Goal: Information Seeking & Learning: Learn about a topic

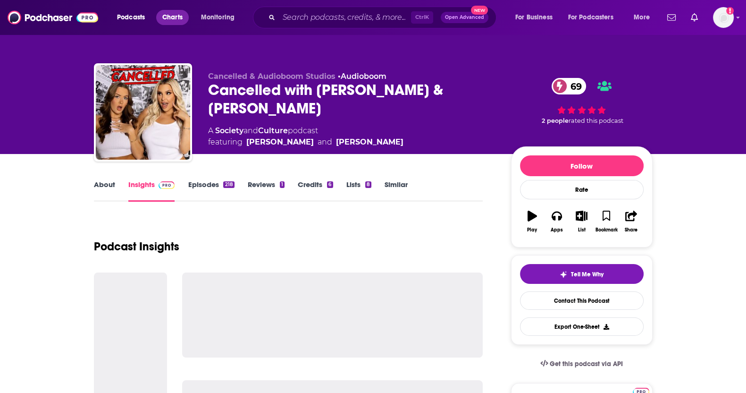
click at [164, 14] on span "Charts" at bounding box center [172, 17] width 20 height 13
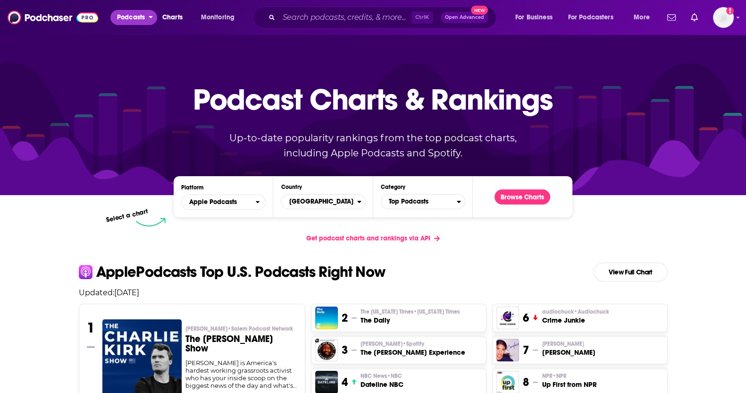
click at [132, 17] on span "Podcasts" at bounding box center [131, 17] width 28 height 13
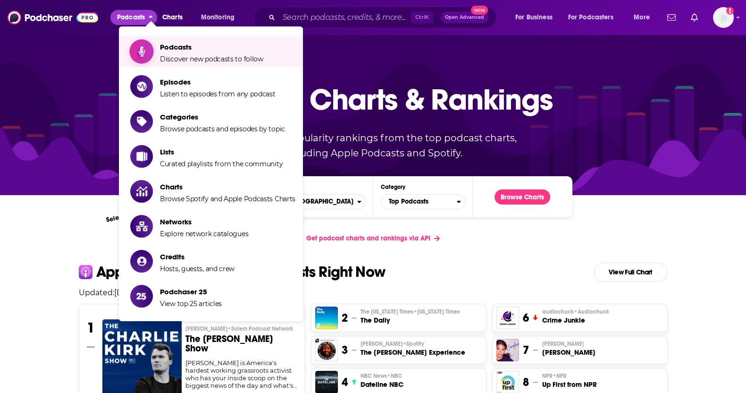
click at [173, 49] on span "Podcasts" at bounding box center [211, 46] width 103 height 9
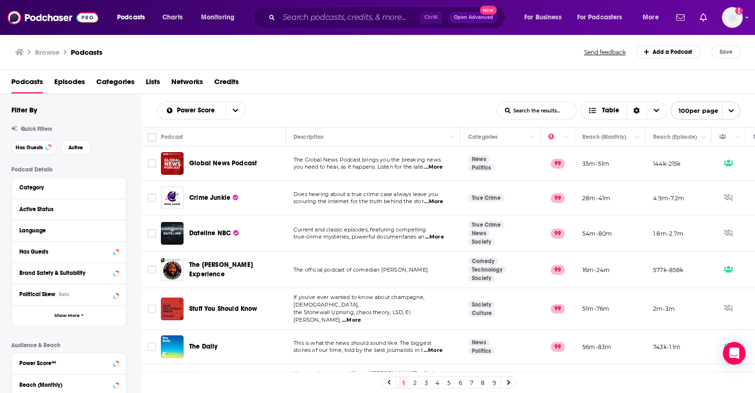
click at [132, 154] on div "Has Guests Active" at bounding box center [76, 147] width 130 height 15
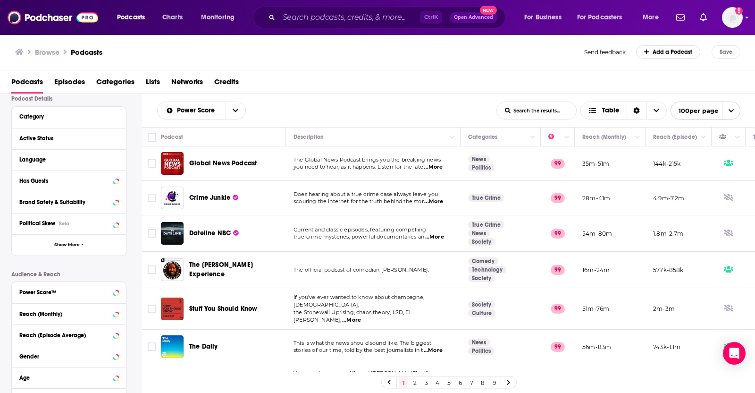
scroll to position [94, 0]
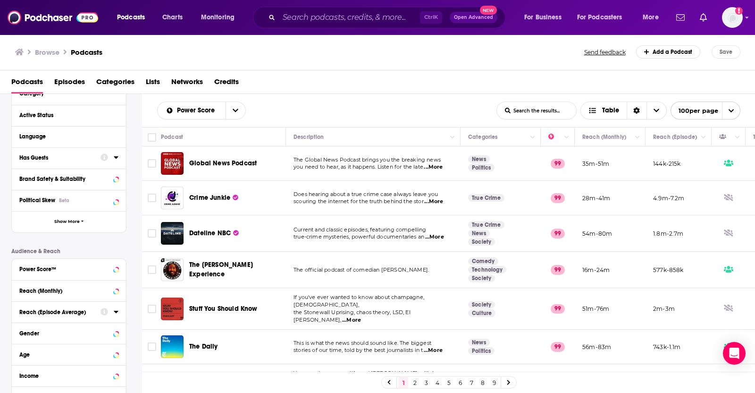
click at [51, 305] on button "Reach (Episode Average)" at bounding box center [59, 311] width 81 height 12
click at [58, 288] on div "Reach (Monthly)" at bounding box center [56, 290] width 75 height 7
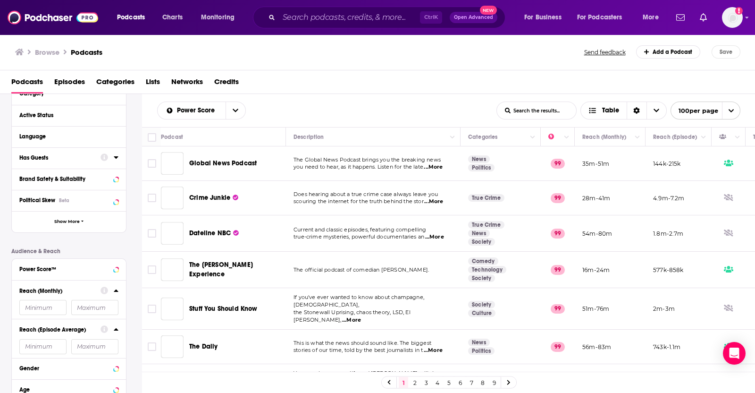
click at [81, 306] on input "number" at bounding box center [94, 307] width 47 height 15
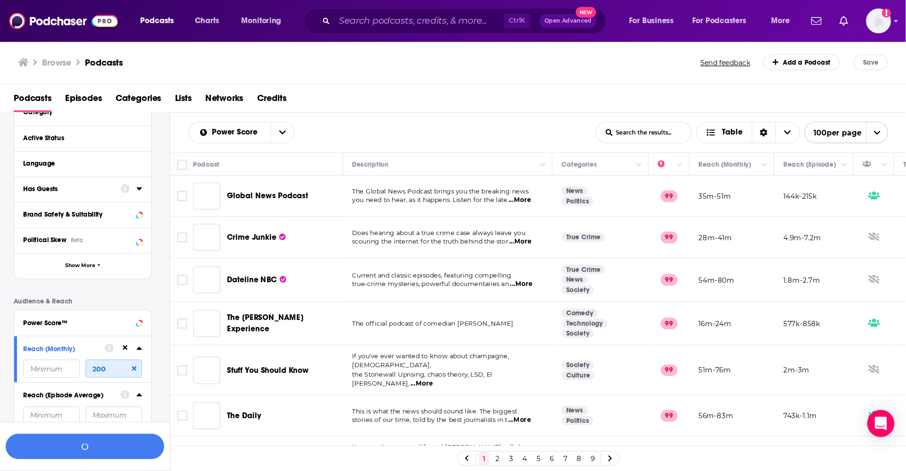
scroll to position [117, 0]
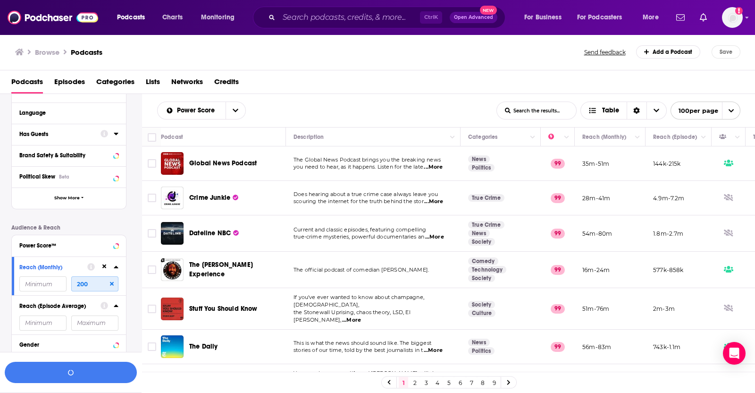
click at [92, 284] on input "200" at bounding box center [94, 283] width 47 height 15
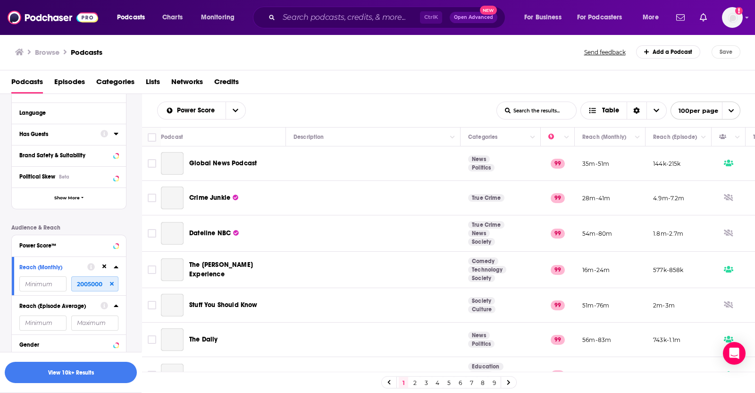
click at [92, 284] on input "2005000" at bounding box center [94, 283] width 47 height 15
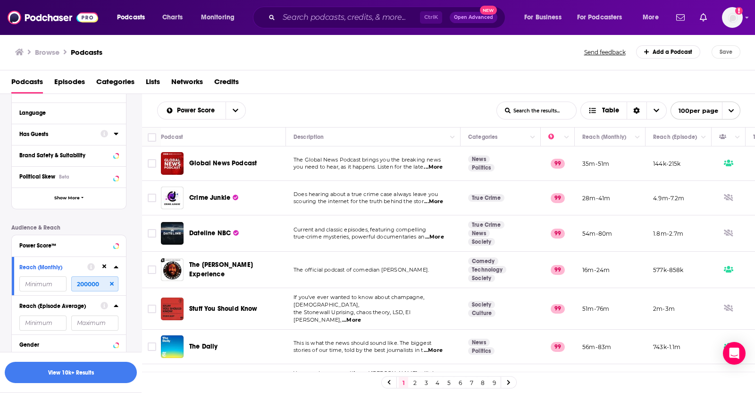
type input "200000"
click at [54, 286] on input "number" at bounding box center [42, 283] width 47 height 15
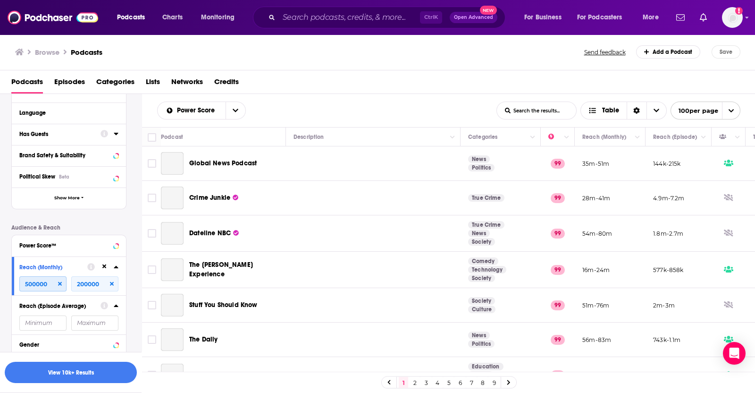
click at [36, 284] on input "500000" at bounding box center [42, 283] width 47 height 15
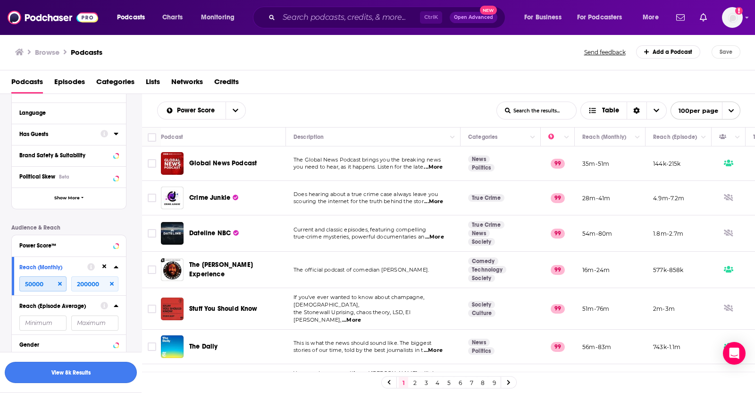
type input "50000"
click at [49, 371] on button "View 8k Results" at bounding box center [71, 371] width 132 height 21
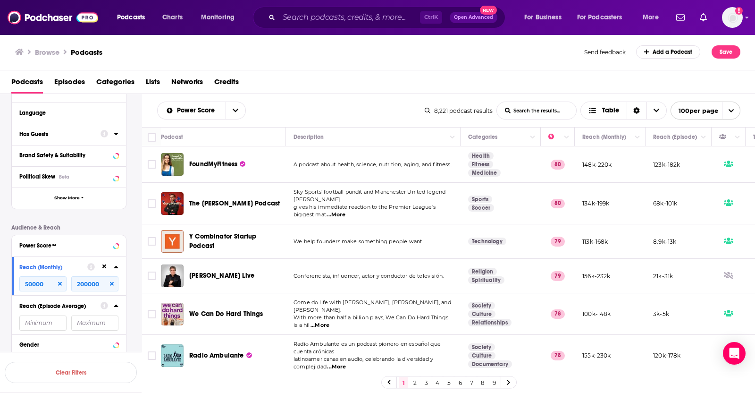
drag, startPoint x: 721, startPoint y: 2, endPoint x: 435, endPoint y: 93, distance: 301.0
click at [435, 93] on div "Browse Podcasts Send feedback Add a Podcast Save Podcasts Episodes Categories L…" at bounding box center [377, 213] width 755 height 359
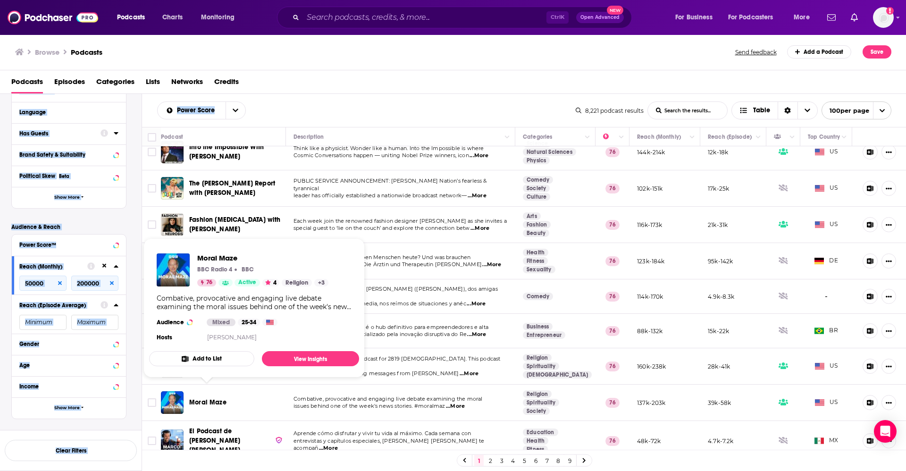
scroll to position [878, 0]
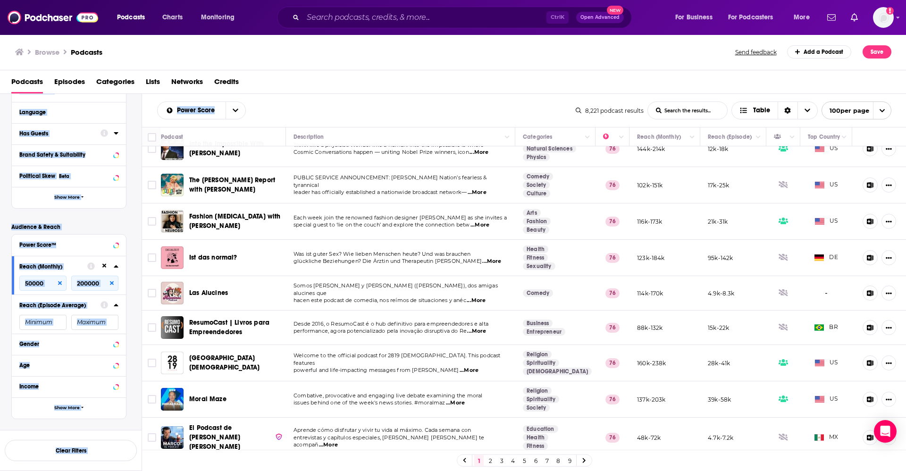
click at [128, 392] on div "Filters 1 Quick Filters Has Guests Active Podcast Details Category Active Statu…" at bounding box center [76, 210] width 130 height 446
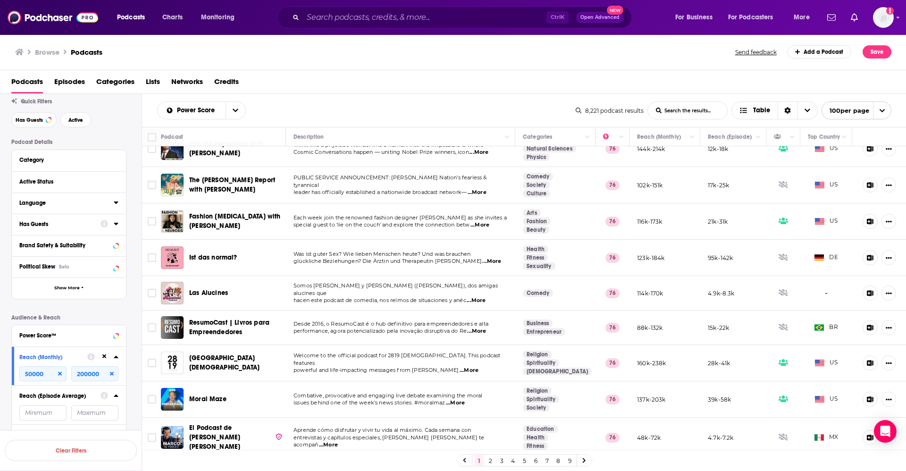
scroll to position [5, 0]
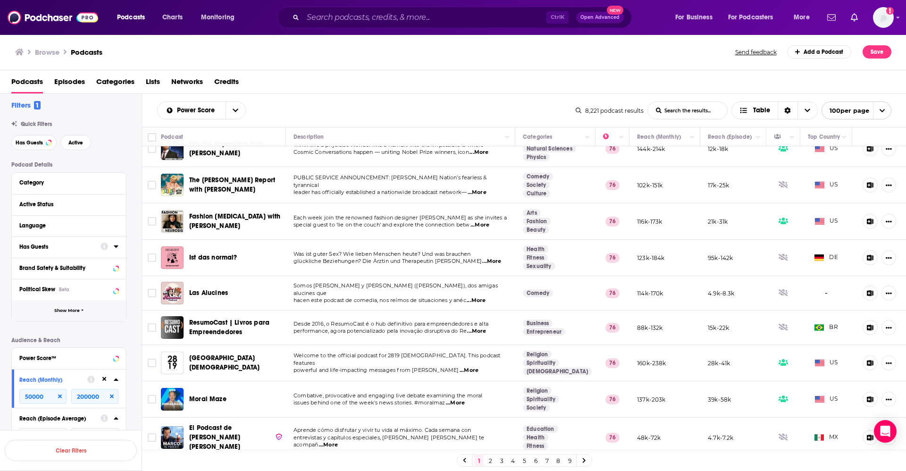
click at [71, 312] on span "Show More" at bounding box center [66, 310] width 25 height 5
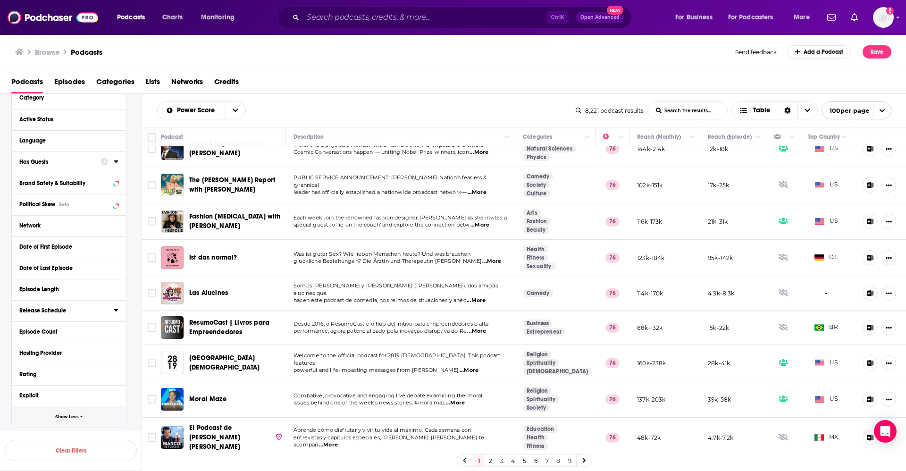
scroll to position [118, 0]
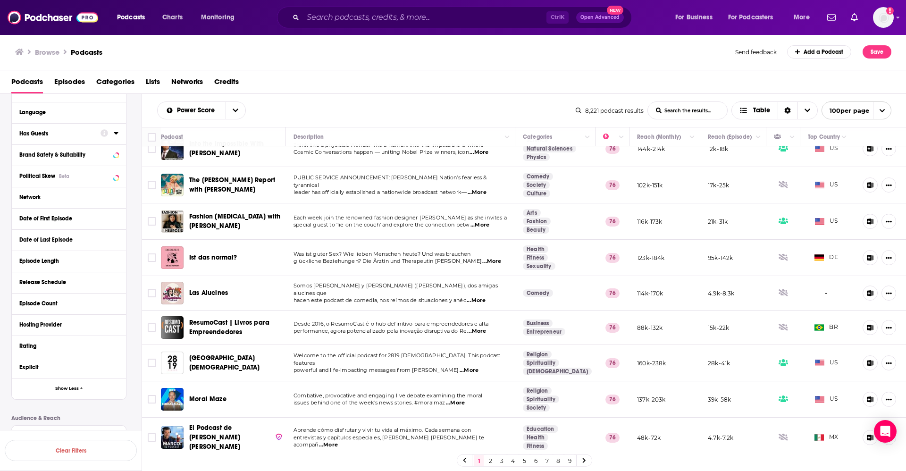
click at [118, 193] on div "Network" at bounding box center [69, 197] width 114 height 21
click at [115, 197] on icon at bounding box center [116, 197] width 4 height 2
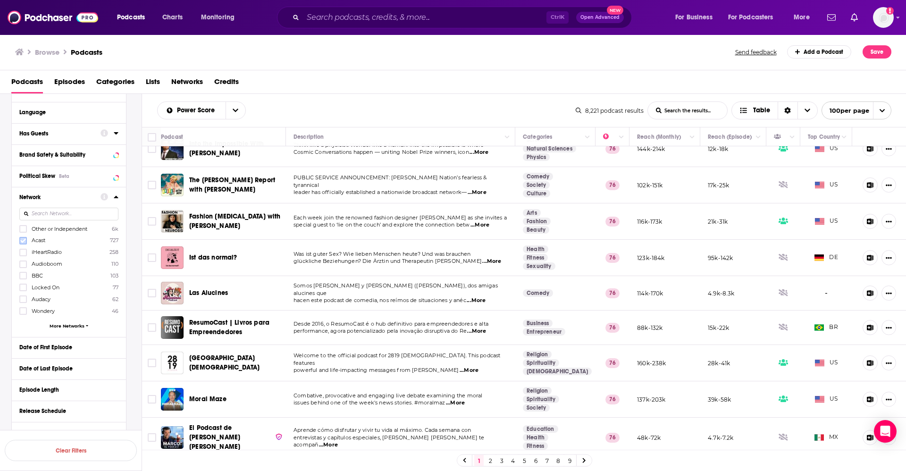
click at [22, 242] on icon at bounding box center [23, 240] width 6 height 4
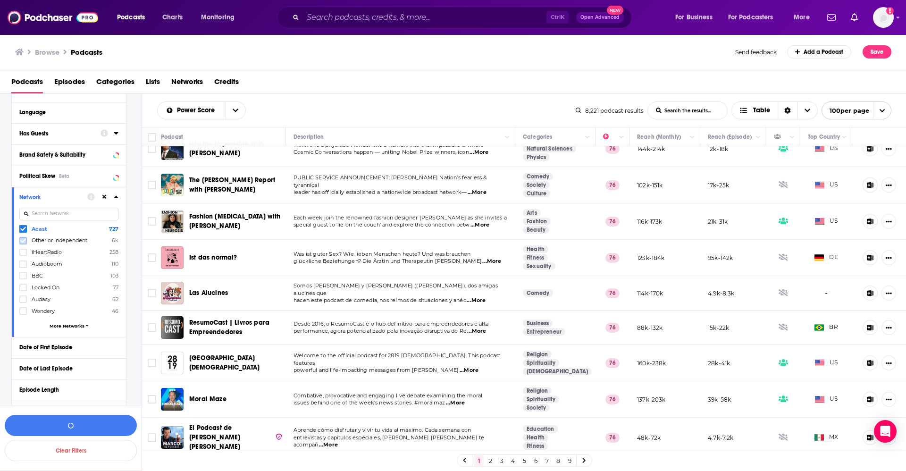
click at [24, 241] on icon at bounding box center [23, 240] width 6 height 4
click at [62, 327] on span "More Networks" at bounding box center [67, 325] width 35 height 5
click at [24, 262] on icon at bounding box center [23, 264] width 6 height 6
click at [50, 392] on button "button" at bounding box center [71, 425] width 132 height 21
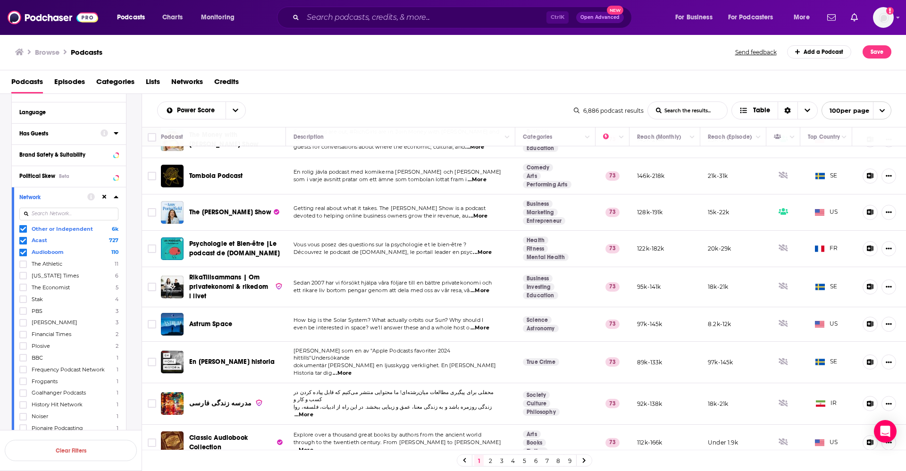
scroll to position [3264, 0]
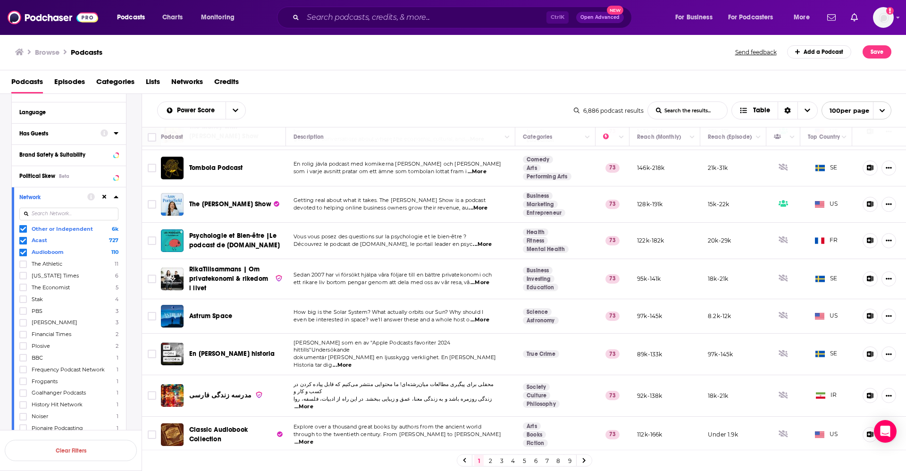
click at [116, 196] on icon at bounding box center [116, 197] width 4 height 2
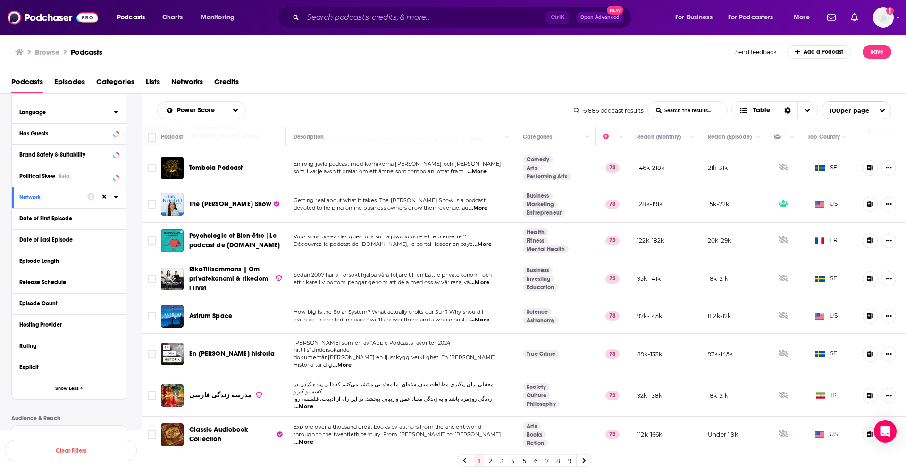
click at [116, 110] on icon at bounding box center [116, 112] width 5 height 8
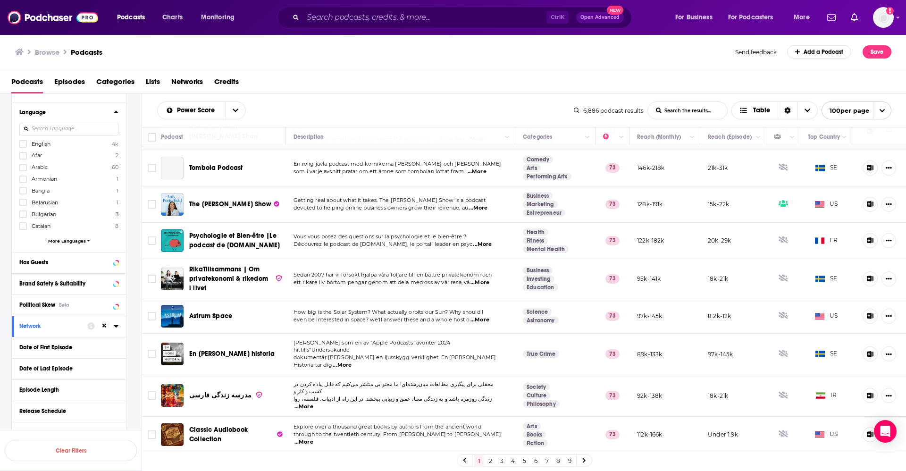
click at [21, 142] on icon at bounding box center [23, 144] width 6 height 6
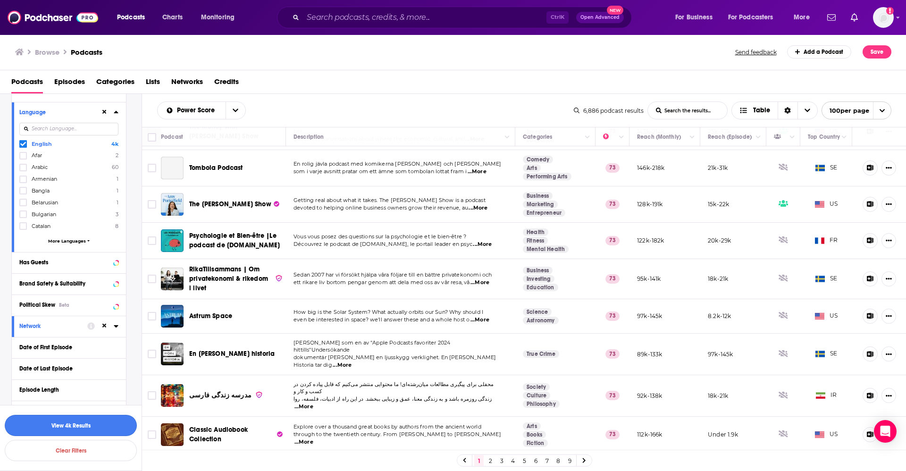
click at [42, 392] on button "View 4k Results" at bounding box center [71, 425] width 132 height 21
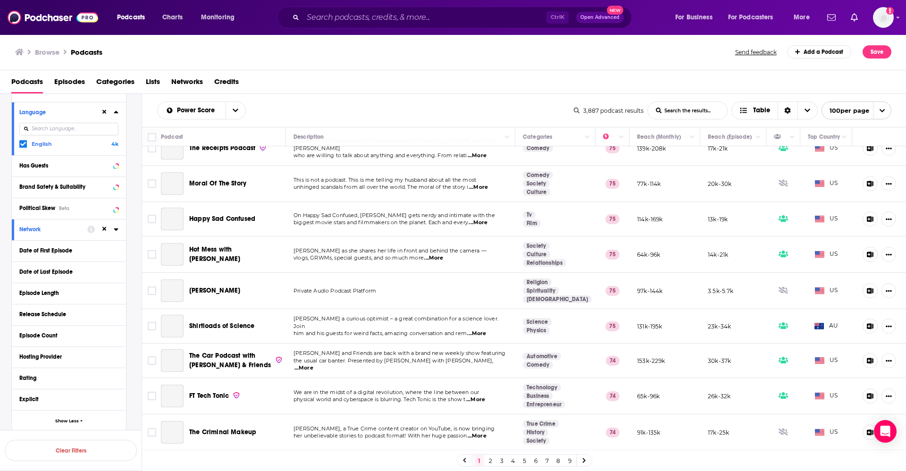
scroll to position [3264, 0]
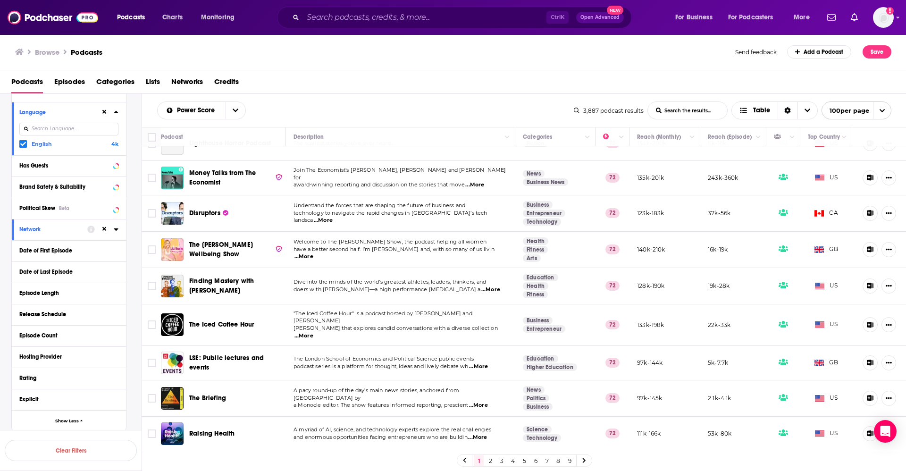
click at [134, 364] on div "Podcast Details Category Active Status Language English 4k Has Guests Brand Saf…" at bounding box center [76, 345] width 130 height 594
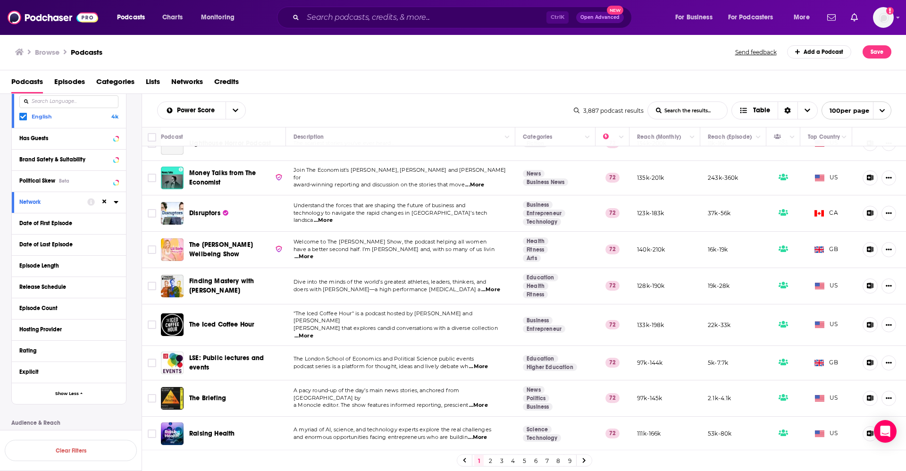
scroll to position [146, 0]
click at [371, 246] on span "have a better second half. I’m Liz Earle and, with so many of us livin" at bounding box center [393, 249] width 201 height 7
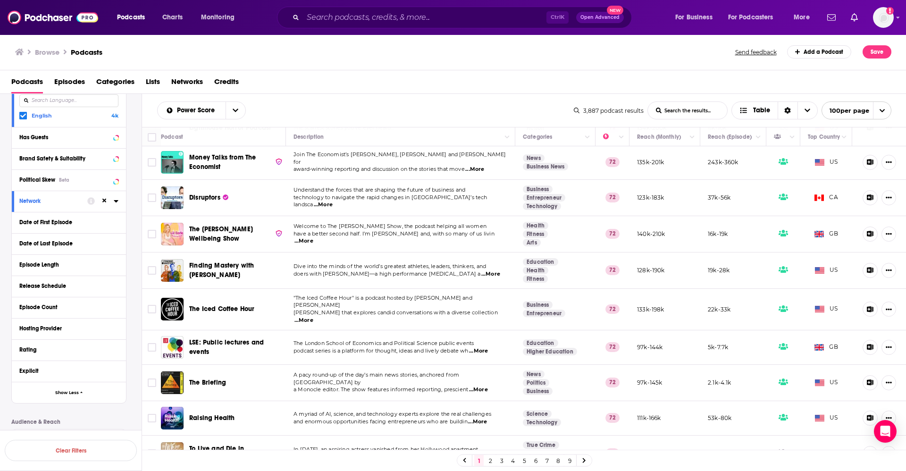
scroll to position [3281, 0]
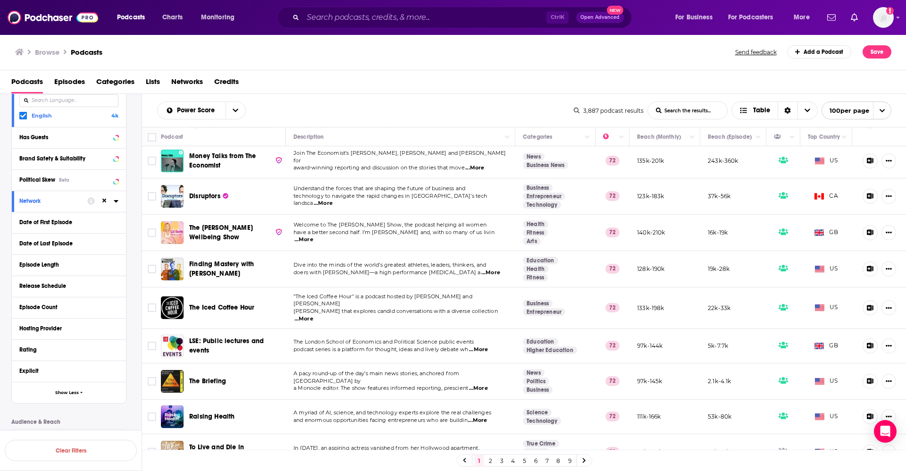
click at [453, 221] on span "Welcome to The Liz Earle Wellbeing Show, the podcast helping all women" at bounding box center [389, 224] width 193 height 7
click at [493, 392] on link "2" at bounding box center [490, 460] width 9 height 11
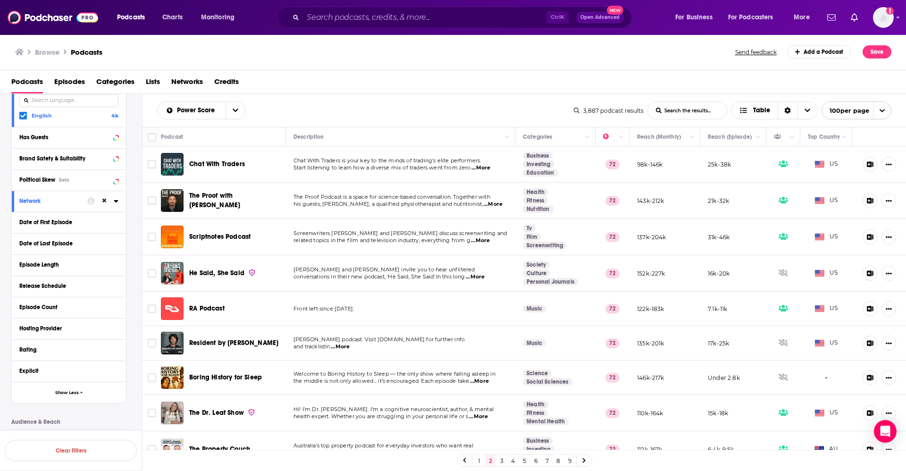
click at [482, 108] on div "Power Score List Search Input Search the results... Table" at bounding box center [365, 110] width 417 height 18
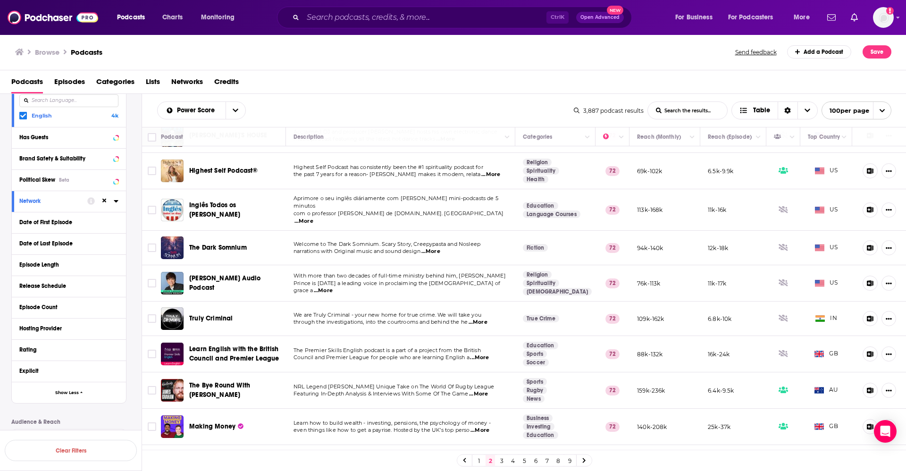
scroll to position [906, 0]
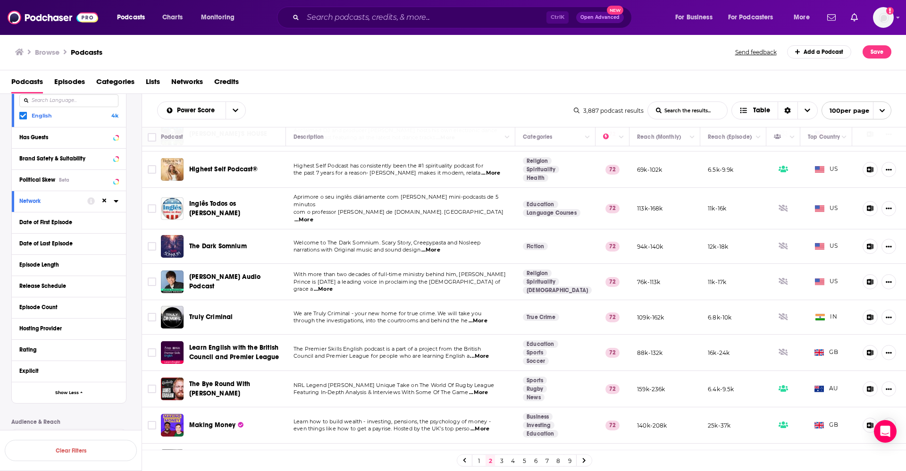
click at [477, 392] on span "Learn how to build wealth - investing, pensions, the psychology of money -" at bounding box center [391, 421] width 197 height 7
click at [486, 392] on span "...More" at bounding box center [479, 429] width 19 height 8
drag, startPoint x: 486, startPoint y: 404, endPoint x: 439, endPoint y: 399, distance: 47.9
click at [439, 392] on span "Learn how to build wealth - investing, pensions, the psychology of money -" at bounding box center [391, 421] width 197 height 7
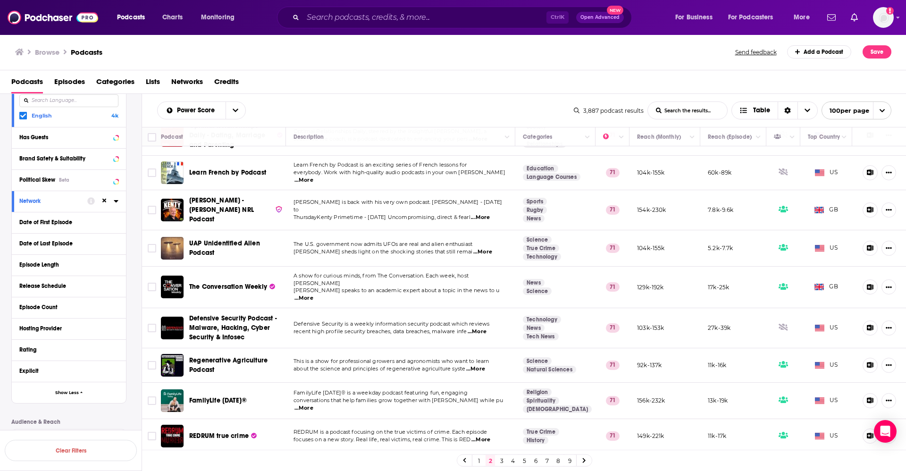
scroll to position [3260, 0]
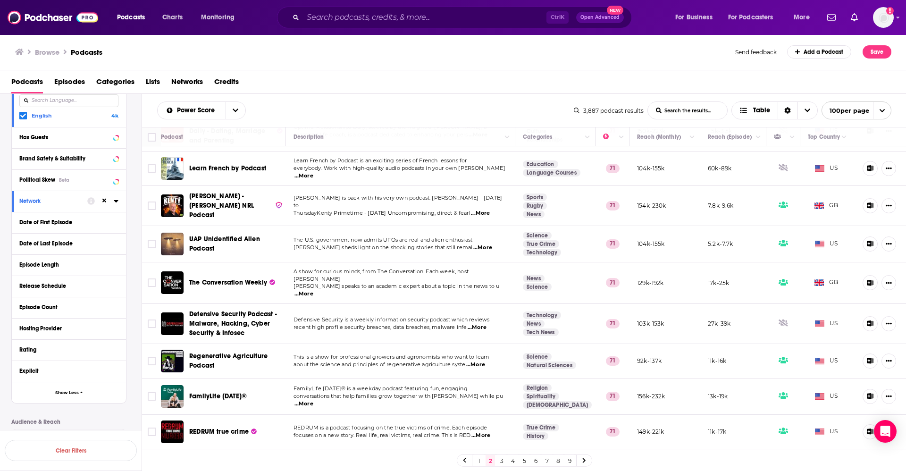
click at [504, 392] on link "3" at bounding box center [501, 460] width 9 height 11
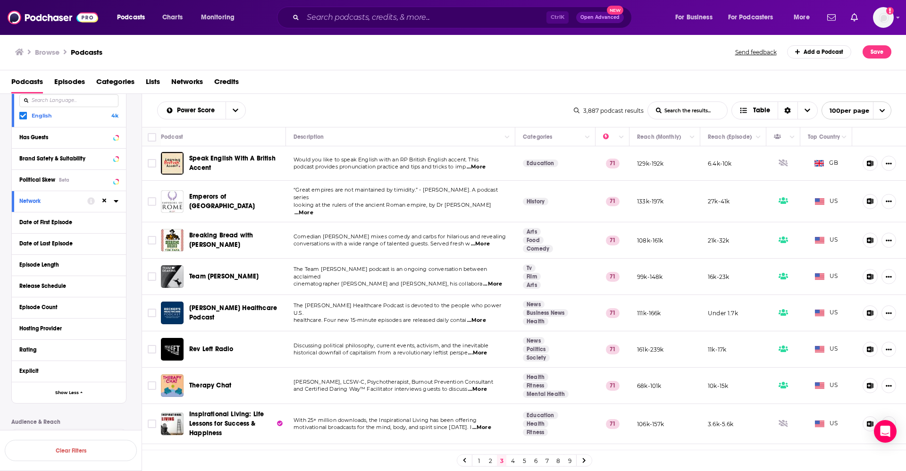
click at [315, 201] on span "looking at the rulers of the ancient Roman empire, by Dr [PERSON_NAME]" at bounding box center [392, 204] width 198 height 7
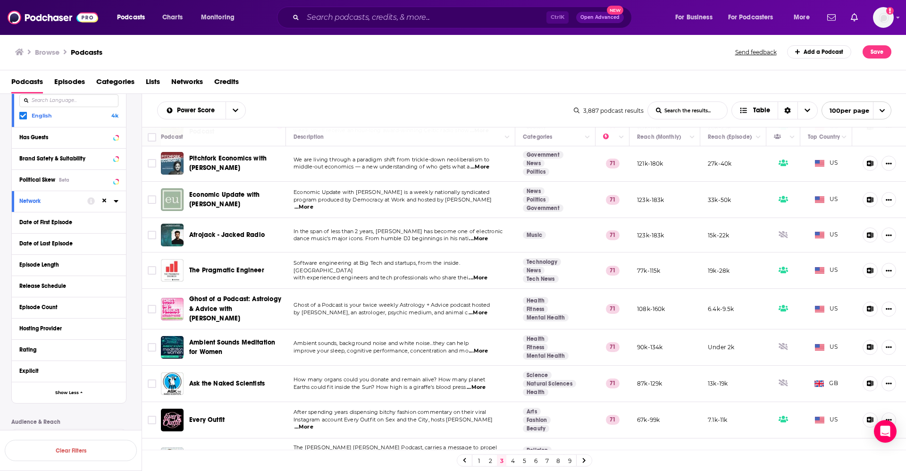
scroll to position [1047, 0]
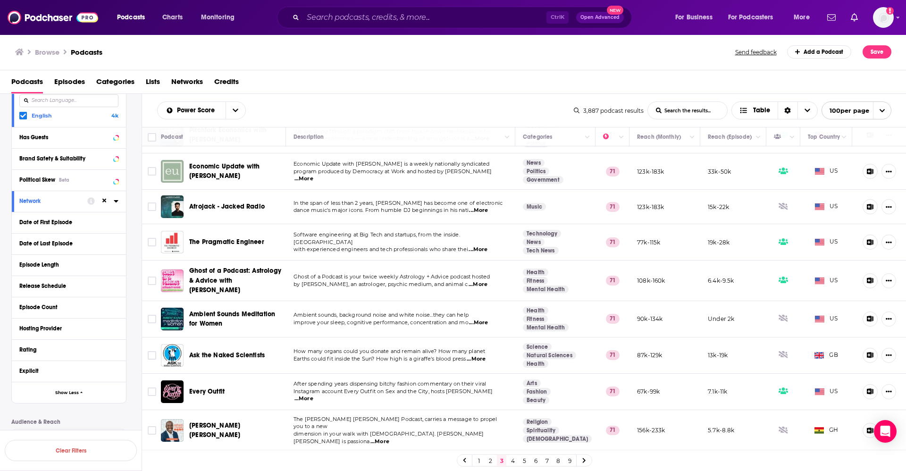
click at [474, 355] on span "...More" at bounding box center [476, 359] width 19 height 8
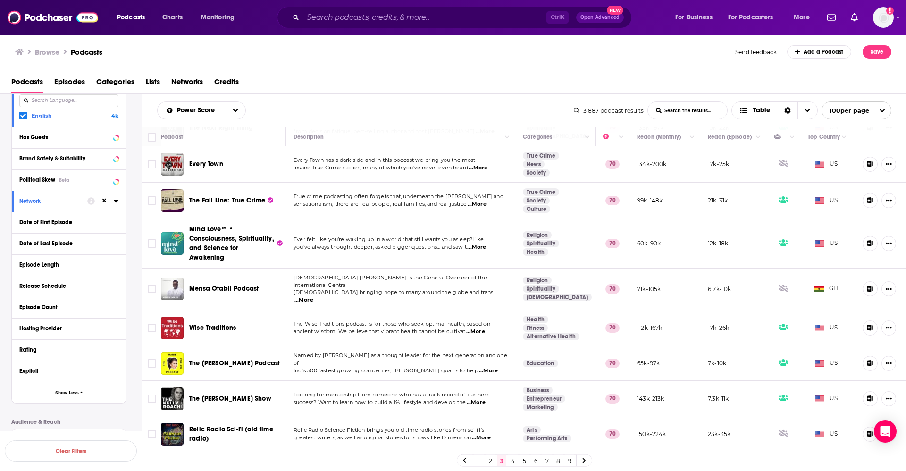
scroll to position [3335, 0]
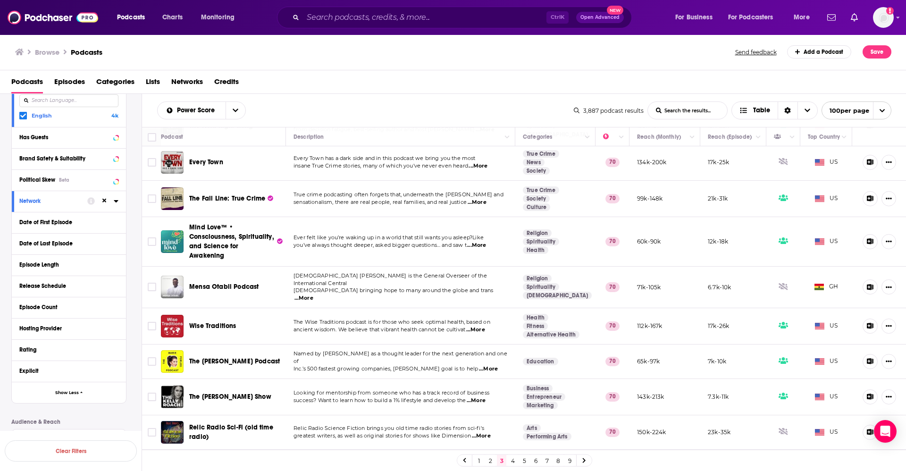
click at [513, 460] on link "4" at bounding box center [512, 460] width 9 height 11
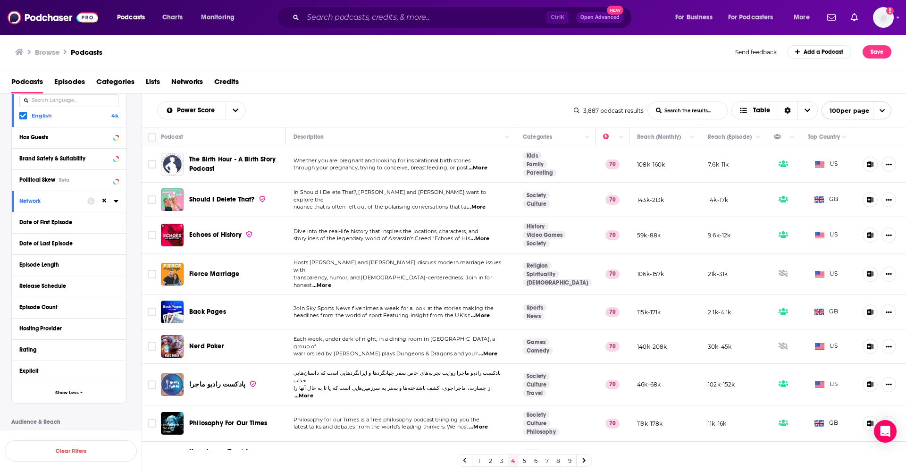
click at [134, 289] on div "Podcast Details Category Active Status Language English 4k Has Guests Brand Saf…" at bounding box center [76, 317] width 130 height 594
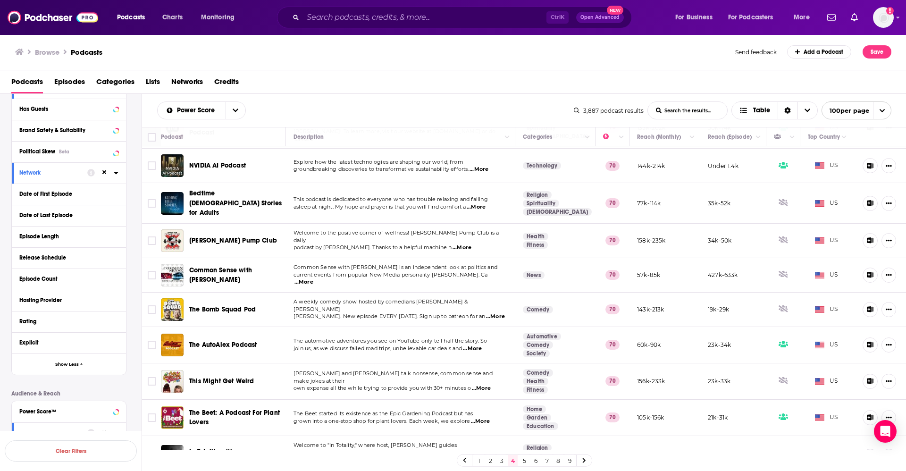
scroll to position [538, 0]
